Goal: Task Accomplishment & Management: Use online tool/utility

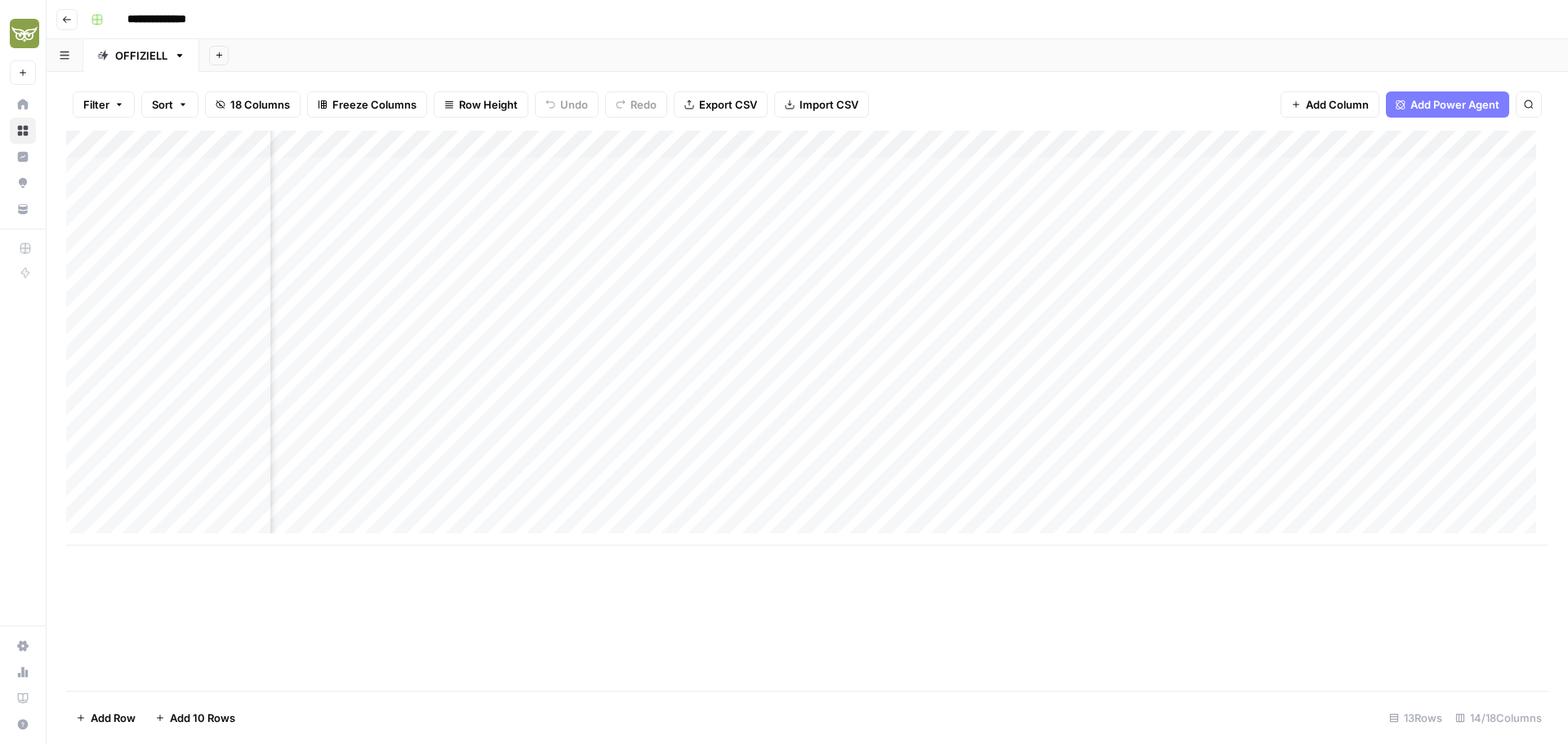
scroll to position [0, 364]
click at [1062, 225] on div "Add Column" at bounding box center [807, 338] width 1482 height 415
click at [1061, 227] on div "Add Column" at bounding box center [807, 338] width 1482 height 415
click at [1061, 227] on textarea at bounding box center [1125, 228] width 261 height 23
type textarea "**********"
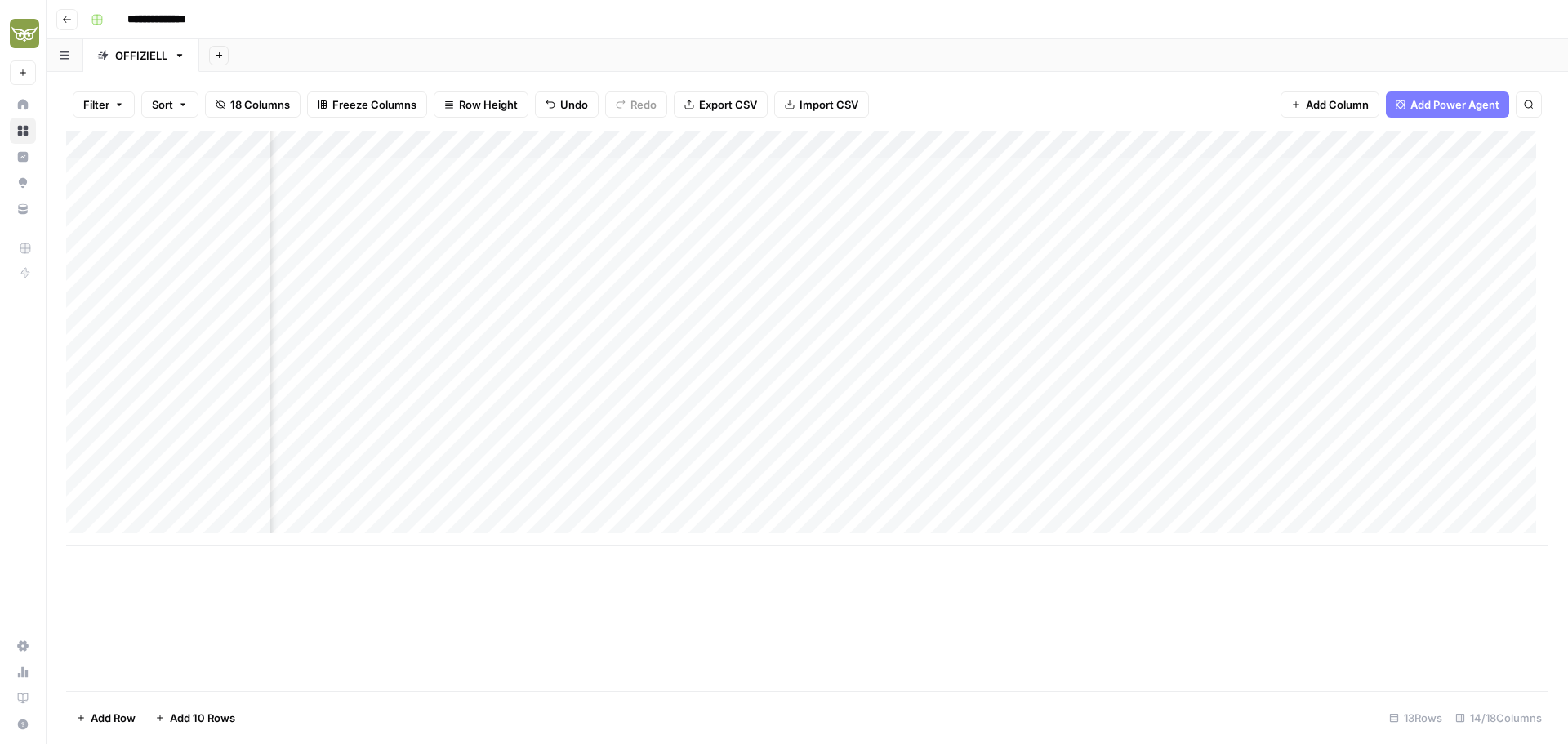
click at [1137, 422] on div "Add Column" at bounding box center [807, 338] width 1482 height 415
click at [1126, 225] on div "Add Column" at bounding box center [807, 338] width 1482 height 415
